Goal: Navigation & Orientation: Find specific page/section

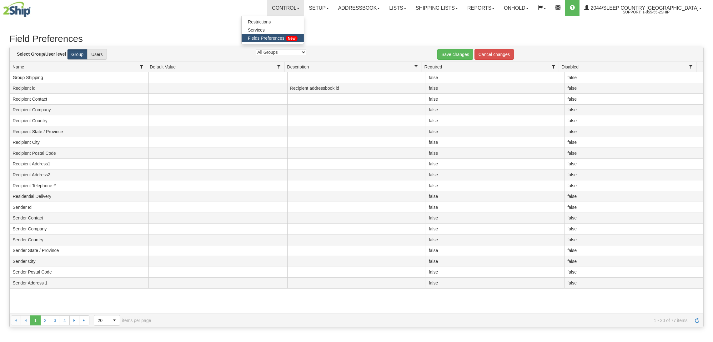
click at [303, 25] on link "Restrictions" at bounding box center [273, 22] width 62 height 8
click at [304, 11] on link "Control" at bounding box center [285, 8] width 37 height 16
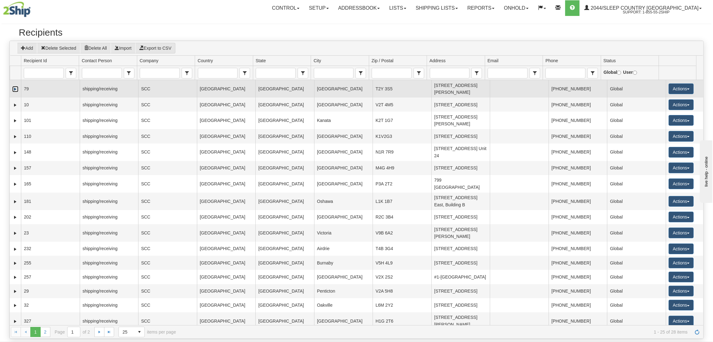
click at [15, 89] on link "Expand" at bounding box center [15, 89] width 6 height 6
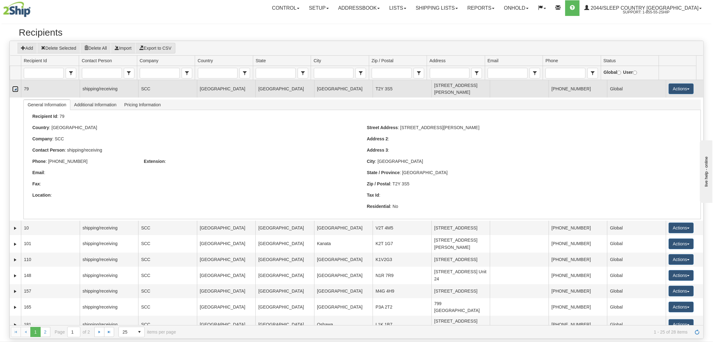
click at [15, 89] on link "Collapse" at bounding box center [15, 89] width 6 height 6
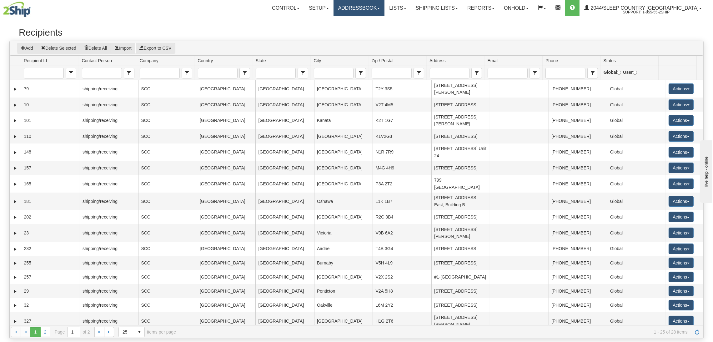
click at [375, 9] on link "Addressbook" at bounding box center [359, 8] width 51 height 16
click at [353, 29] on span "Senders" at bounding box center [344, 30] width 16 height 5
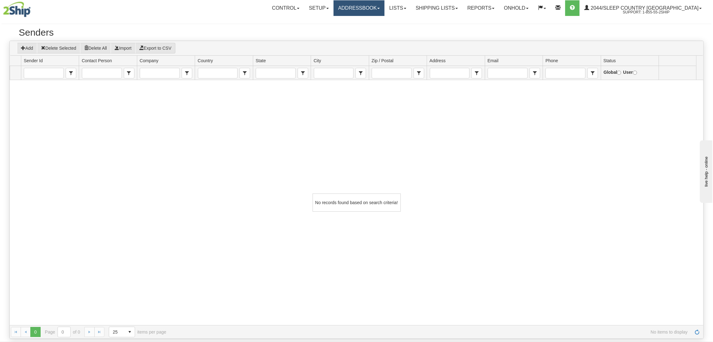
click at [367, 12] on link "Addressbook" at bounding box center [359, 8] width 51 height 16
click at [357, 20] on span "Recipients" at bounding box center [346, 21] width 20 height 5
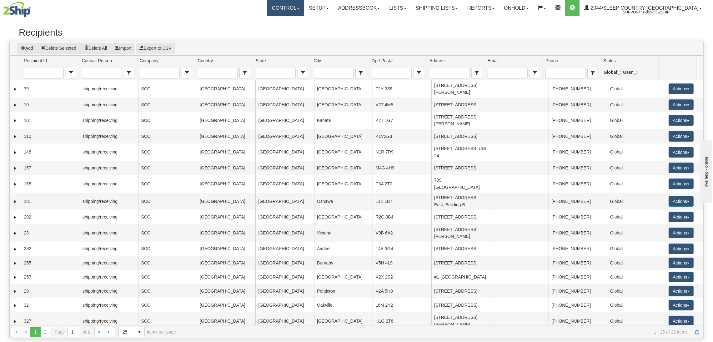
click at [304, 9] on link "Control" at bounding box center [285, 8] width 37 height 16
click at [333, 11] on link "Setup" at bounding box center [318, 8] width 29 height 16
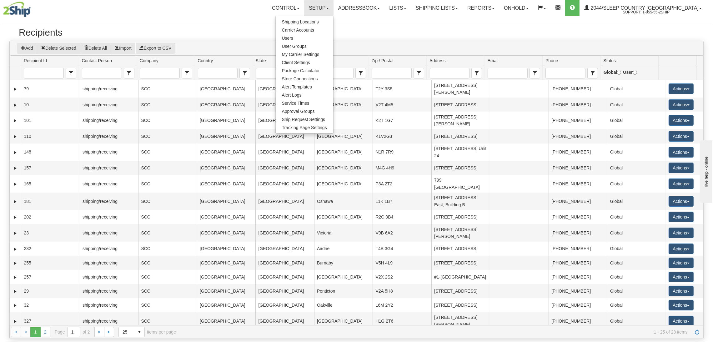
click at [232, 23] on div at bounding box center [357, 20] width 710 height 6
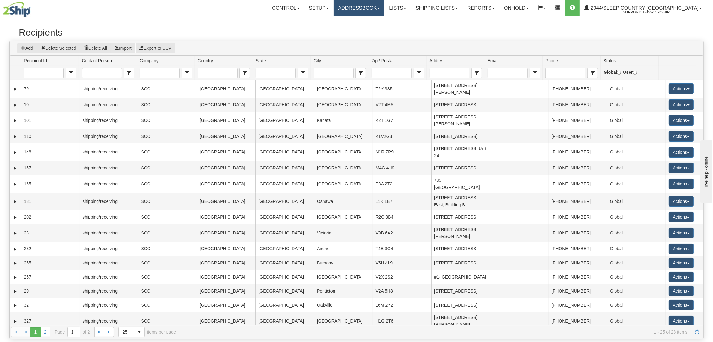
click at [385, 10] on link "Addressbook" at bounding box center [359, 8] width 51 height 16
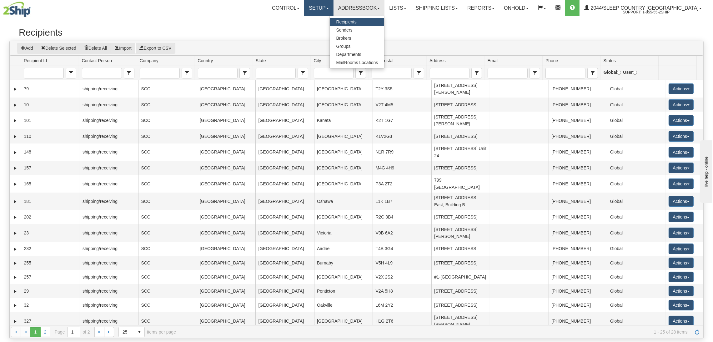
click at [333, 6] on link "Setup" at bounding box center [318, 8] width 29 height 16
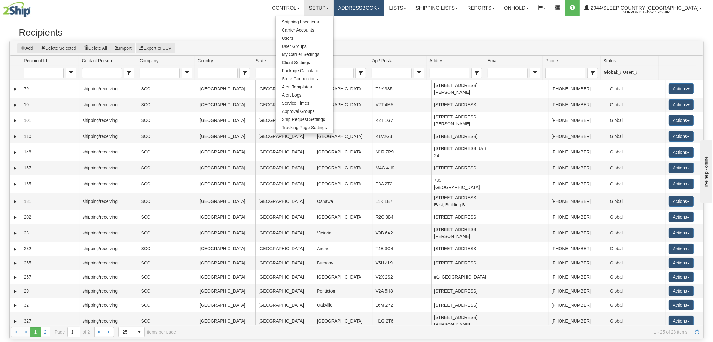
click at [385, 13] on link "Addressbook" at bounding box center [359, 8] width 51 height 16
